Goal: Information Seeking & Learning: Learn about a topic

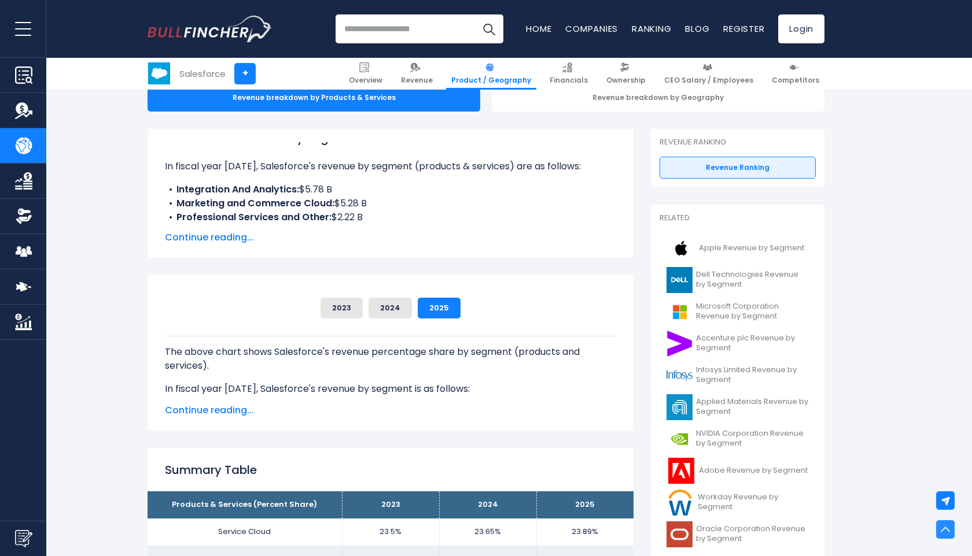
scroll to position [45, 0]
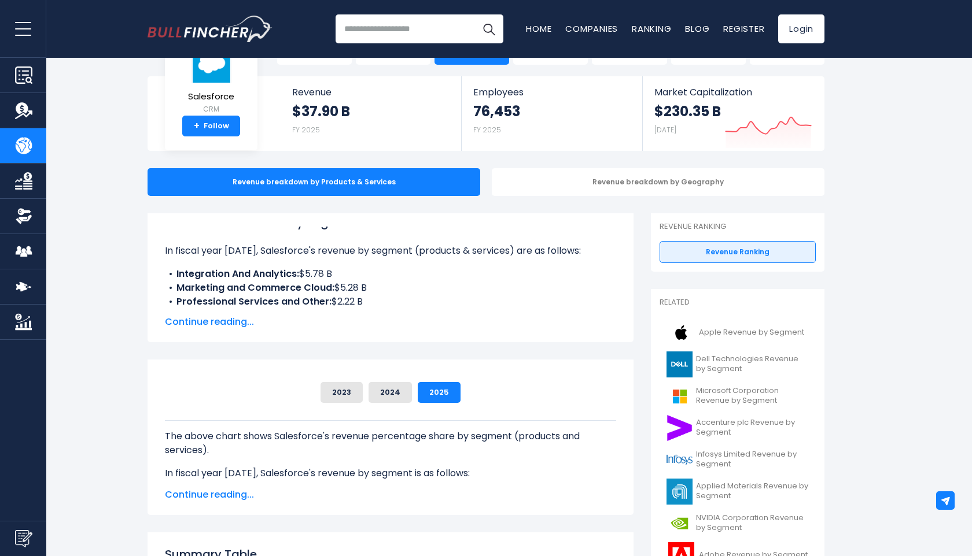
drag, startPoint x: 177, startPoint y: 288, endPoint x: 376, endPoint y: 285, distance: 199.6
click at [376, 285] on li "Marketing and Commerce Cloud: $5.28 B" at bounding box center [390, 288] width 451 height 14
copy li "Marketing and Commerce Cloud: $5.28 B"
click at [428, 314] on div "Salesforce's Revenue by Segment In fiscal year [DATE], Salesforce's revenue by …" at bounding box center [390, 278] width 451 height 102
click at [225, 320] on span "Continue reading..." at bounding box center [390, 322] width 451 height 14
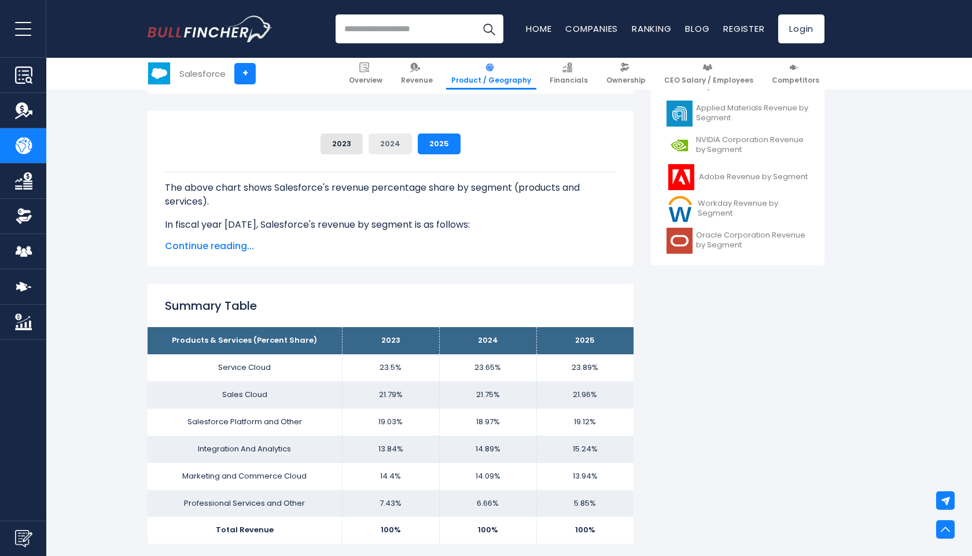
scroll to position [425, 0]
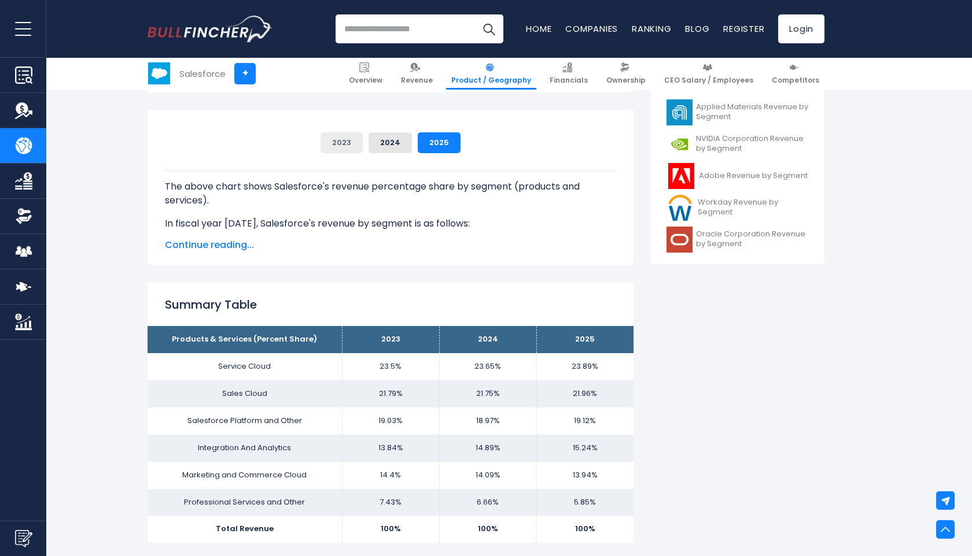
click at [342, 141] on button "2023" at bounding box center [341, 142] width 42 height 21
click at [388, 143] on button "2024" at bounding box center [389, 142] width 43 height 21
click at [437, 144] on button "2025" at bounding box center [439, 142] width 43 height 21
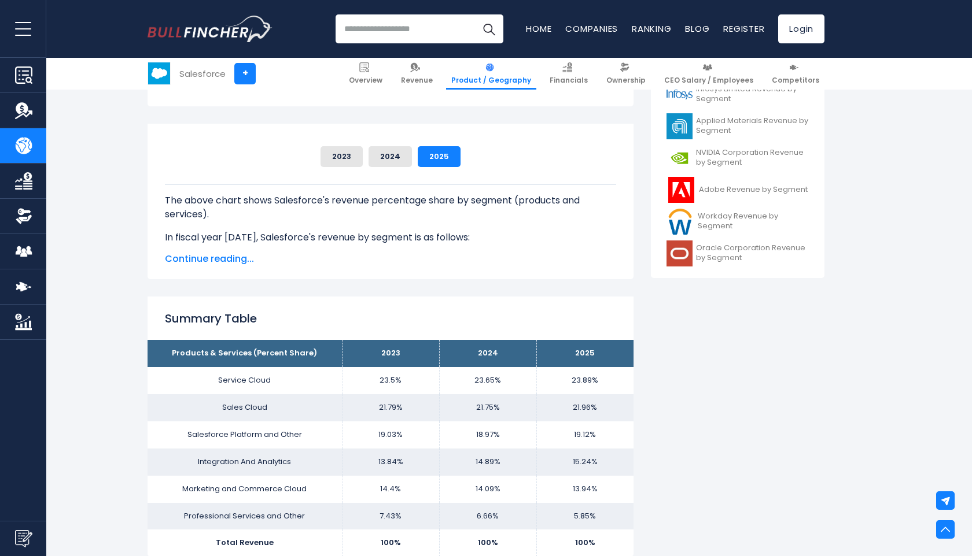
scroll to position [408, 0]
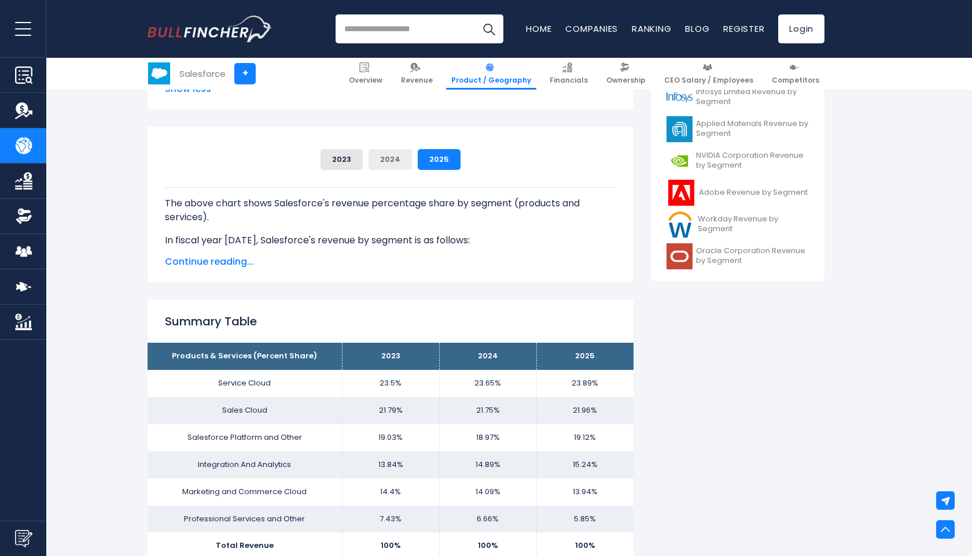
click at [389, 158] on button "2024" at bounding box center [389, 159] width 43 height 21
click at [338, 154] on button "2023" at bounding box center [341, 159] width 42 height 21
click at [234, 262] on span "Continue reading..." at bounding box center [390, 262] width 451 height 14
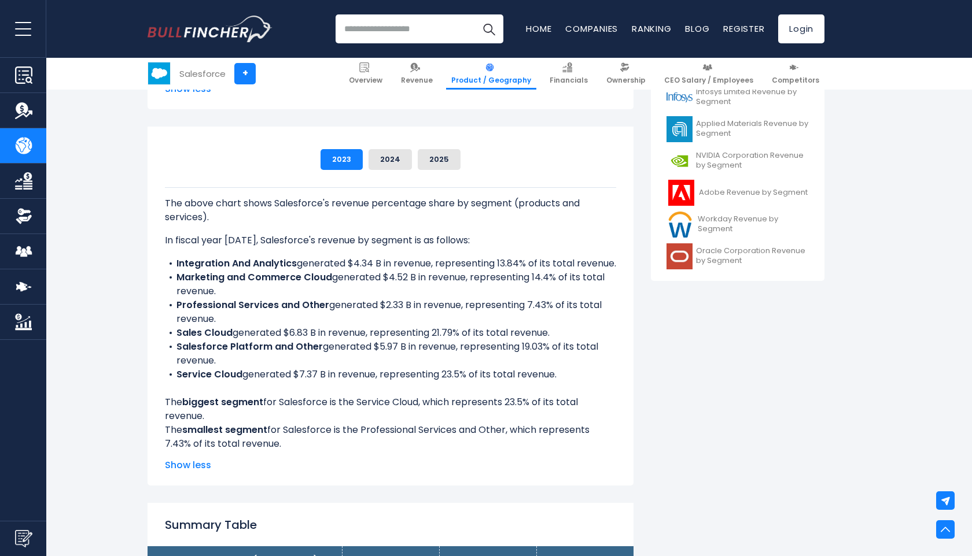
click at [237, 260] on b "Integration And Analytics" at bounding box center [236, 263] width 120 height 13
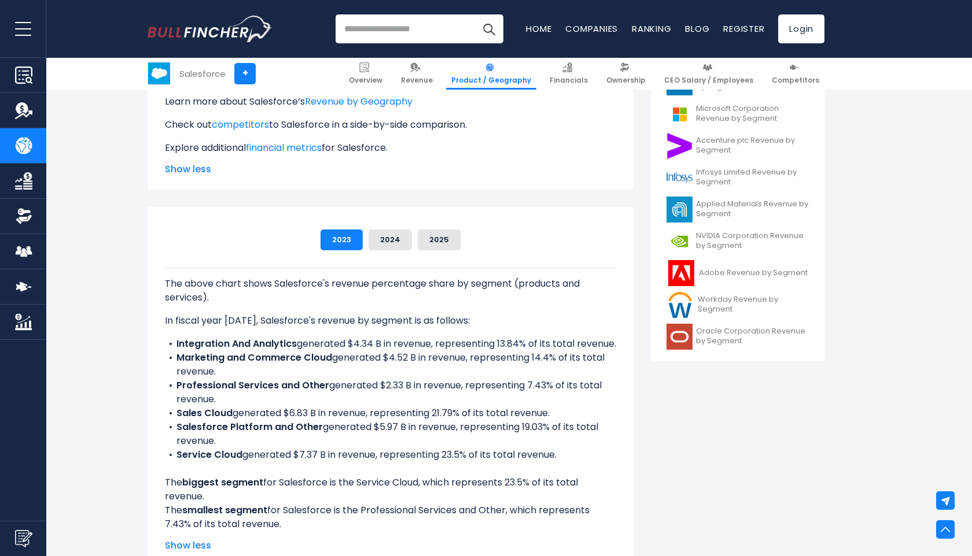
scroll to position [327, 0]
